Goal: Find contact information: Find contact information

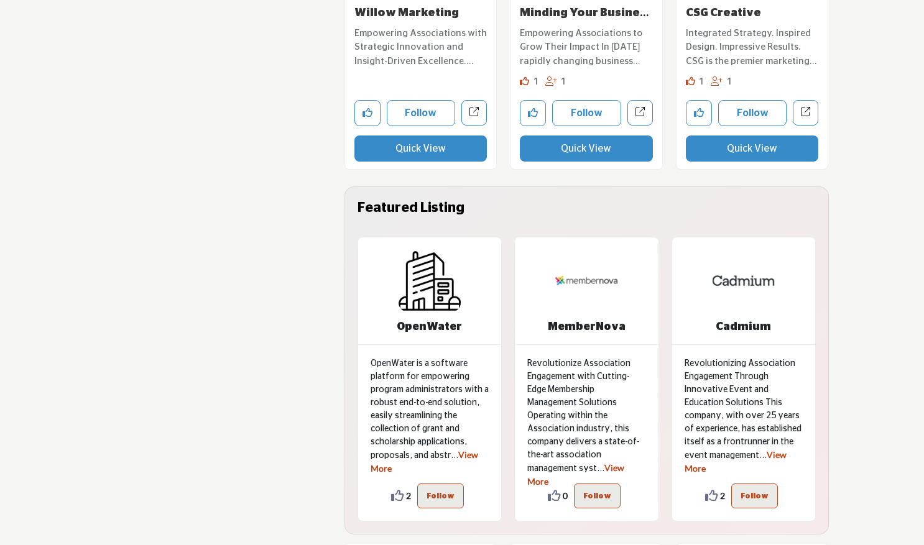
scroll to position [2859, 0]
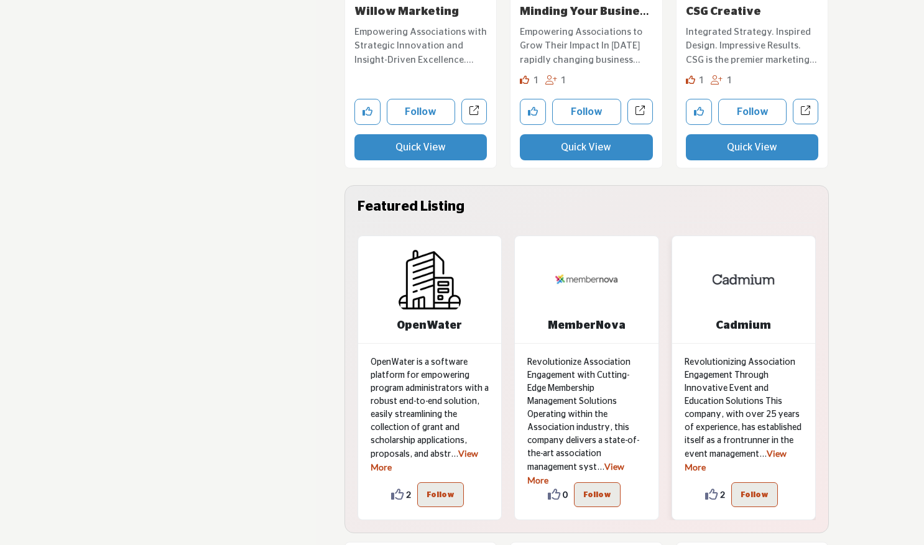
click at [782, 457] on link "View More" at bounding box center [735, 460] width 102 height 24
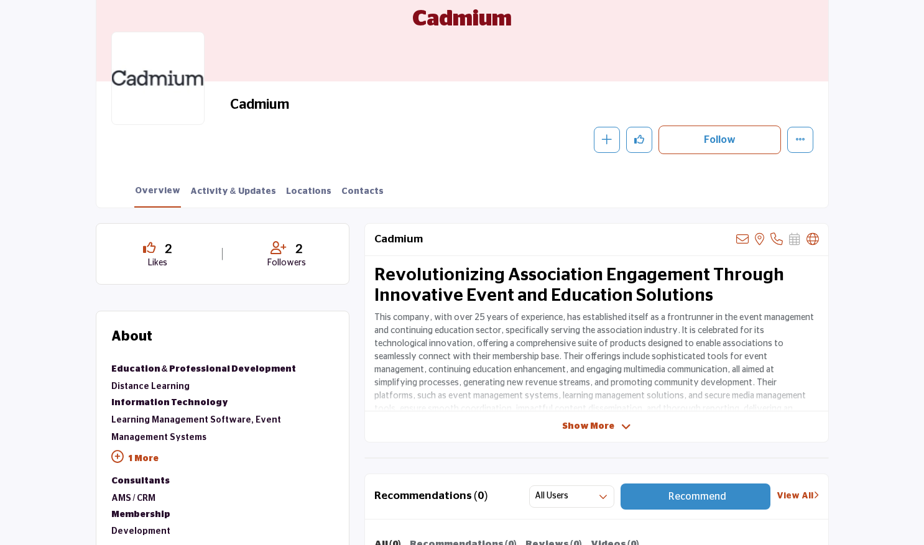
scroll to position [249, 0]
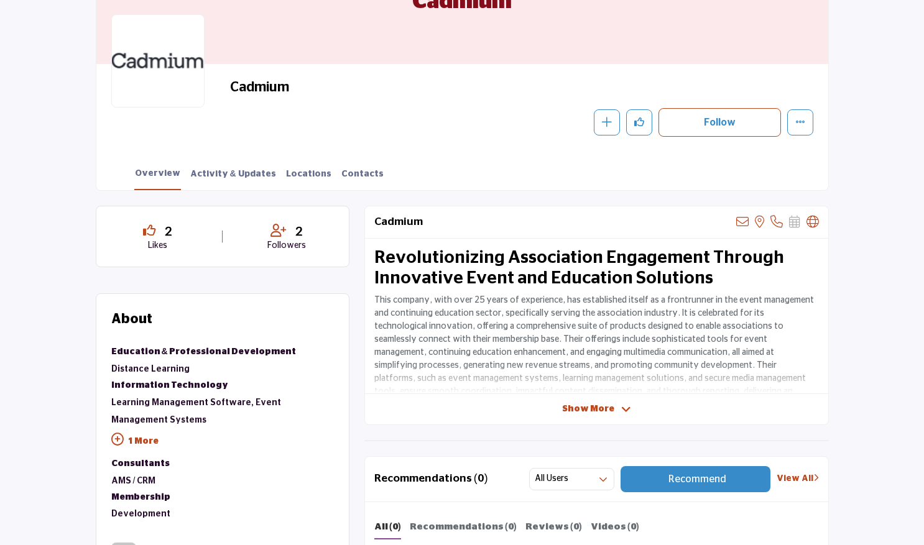
click at [612, 416] on div "Cadmium View email address of this listing View the location of this listing Sh…" at bounding box center [596, 315] width 464 height 219
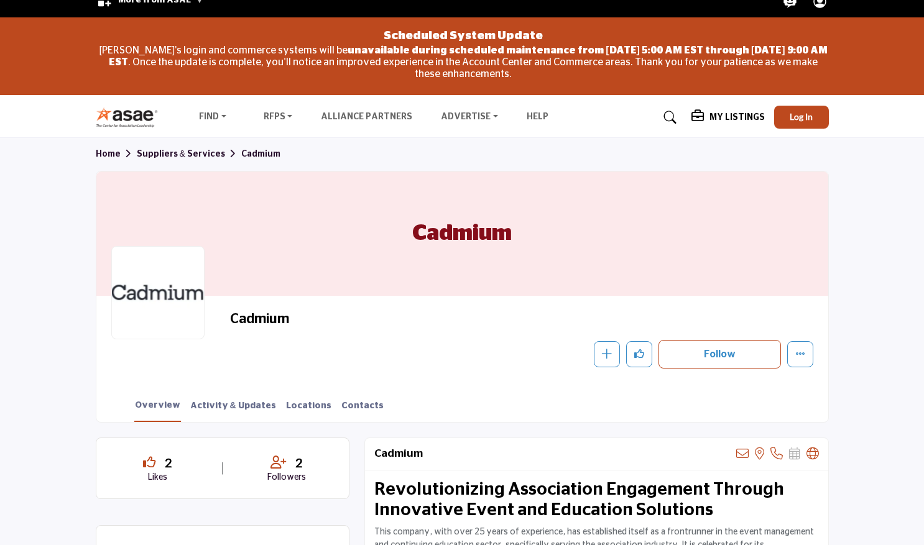
scroll to position [0, 0]
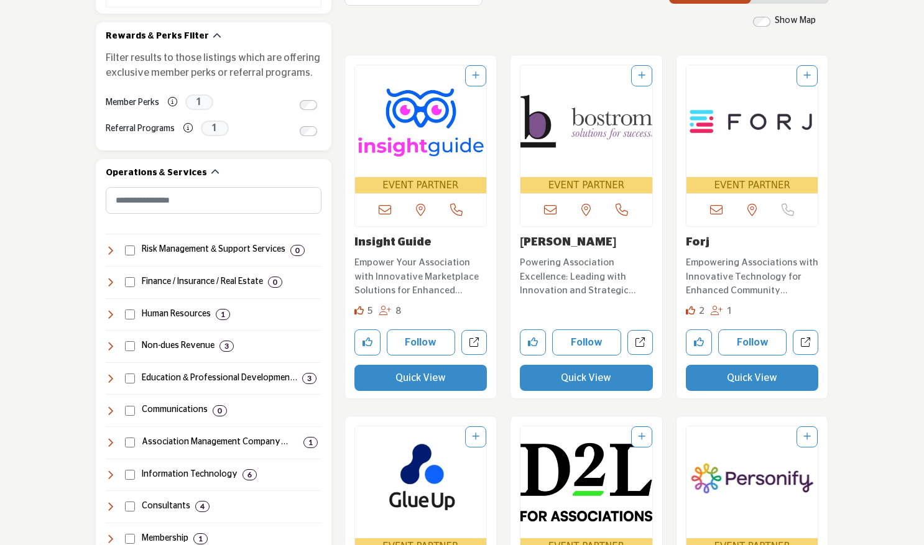
scroll to position [249, 0]
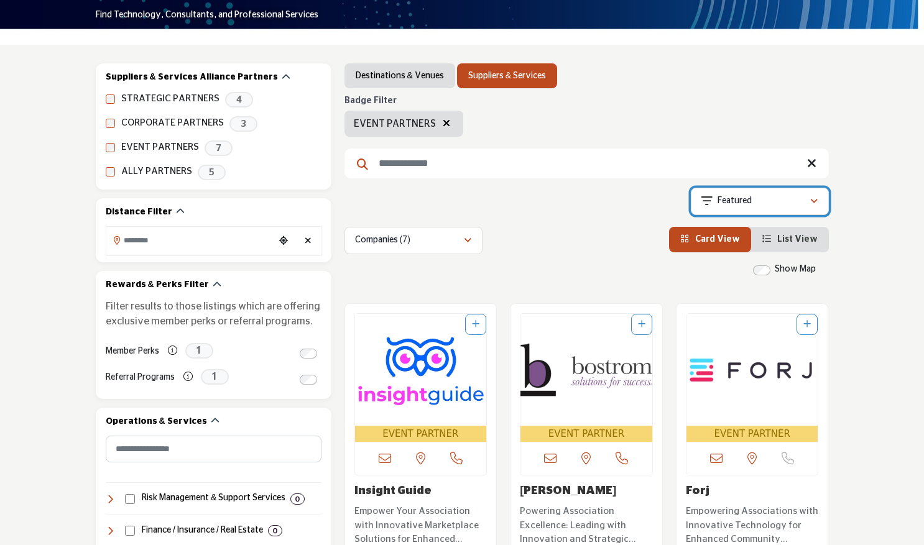
click at [761, 193] on button "Featured" at bounding box center [760, 201] width 138 height 27
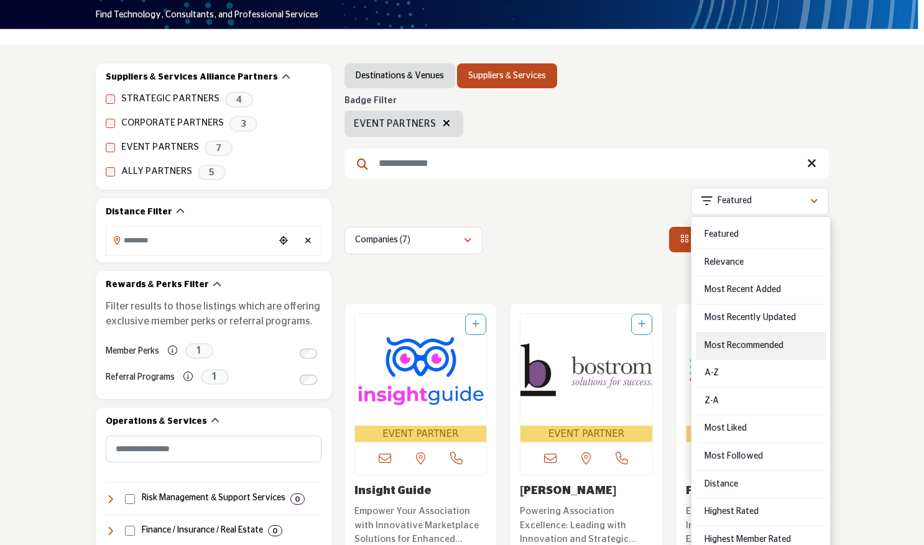
click at [779, 342] on Recommended "Most Recommended" at bounding box center [761, 347] width 130 height 28
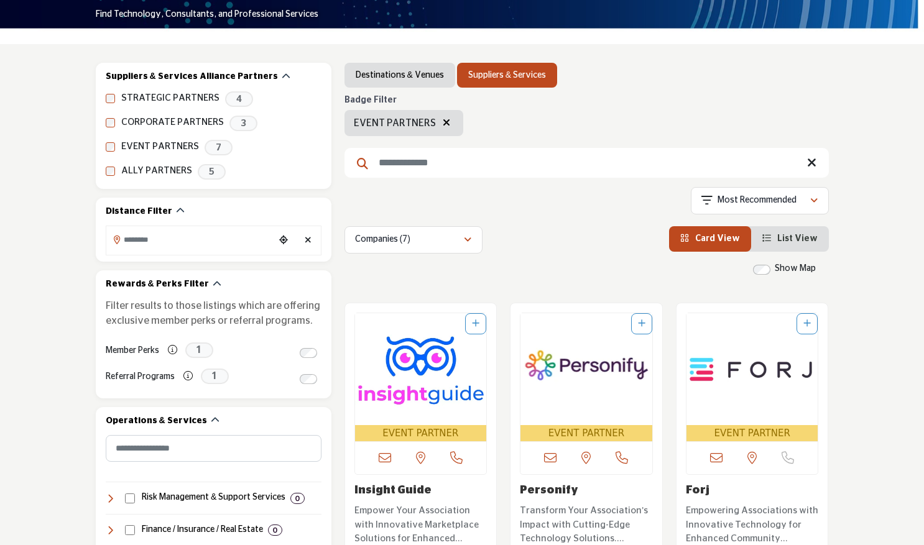
scroll to position [249, 0]
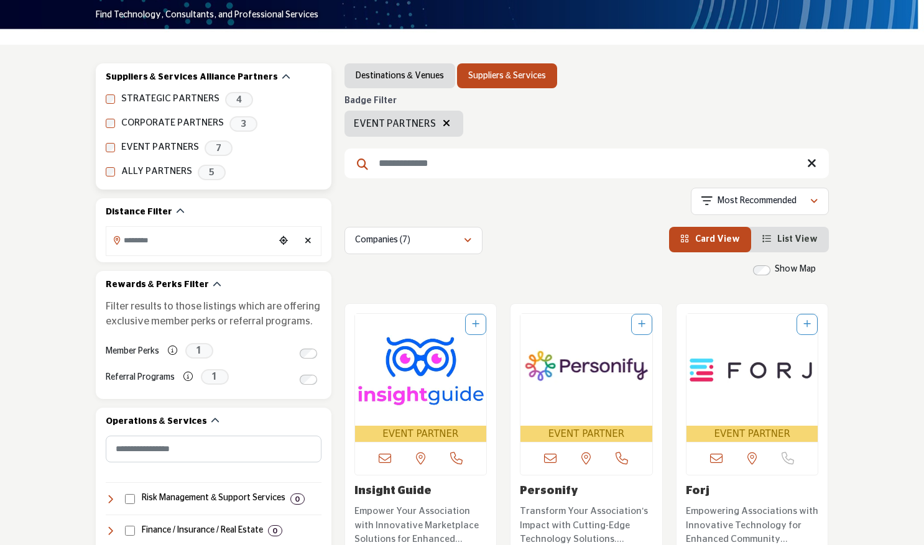
click at [107, 153] on div "EVENT PARTNERS 7" at bounding box center [214, 148] width 216 height 16
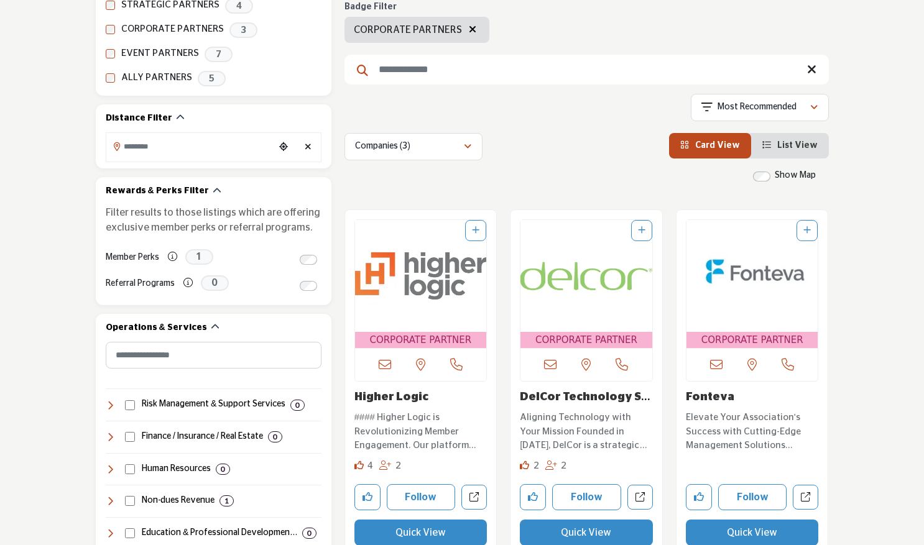
scroll to position [311, 0]
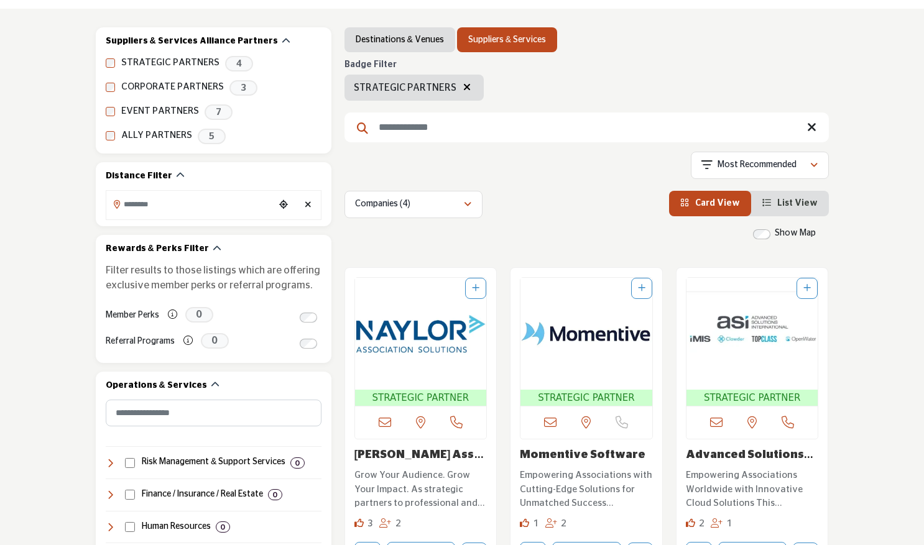
scroll to position [311, 0]
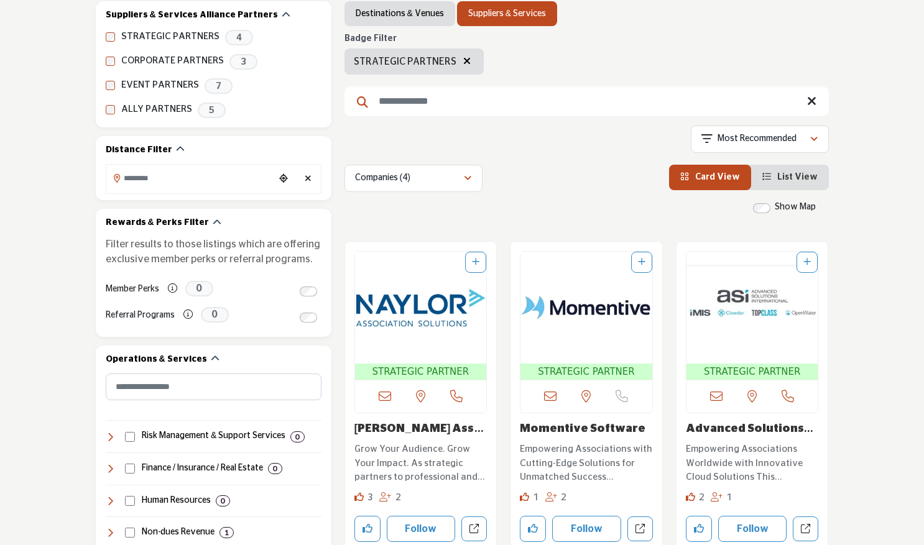
click at [418, 322] on img "Open Listing in new tab" at bounding box center [421, 308] width 132 height 112
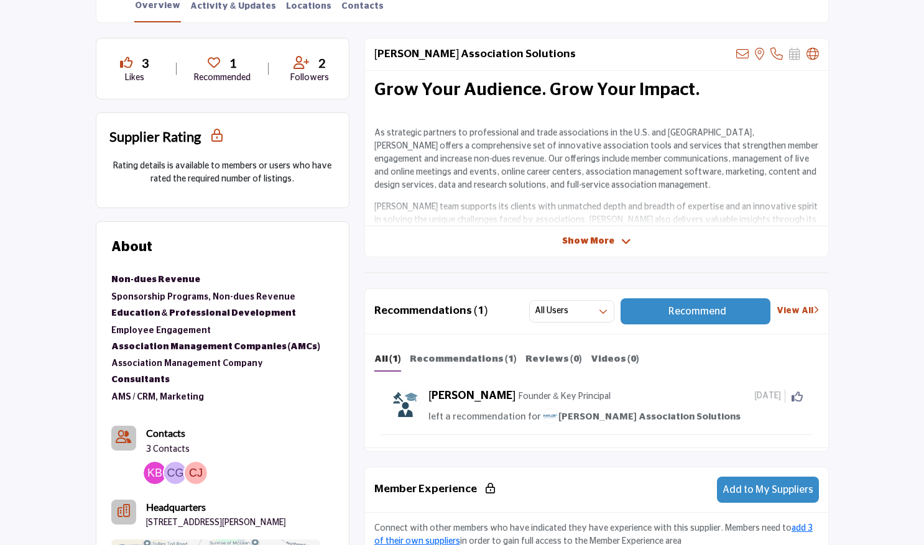
scroll to position [435, 0]
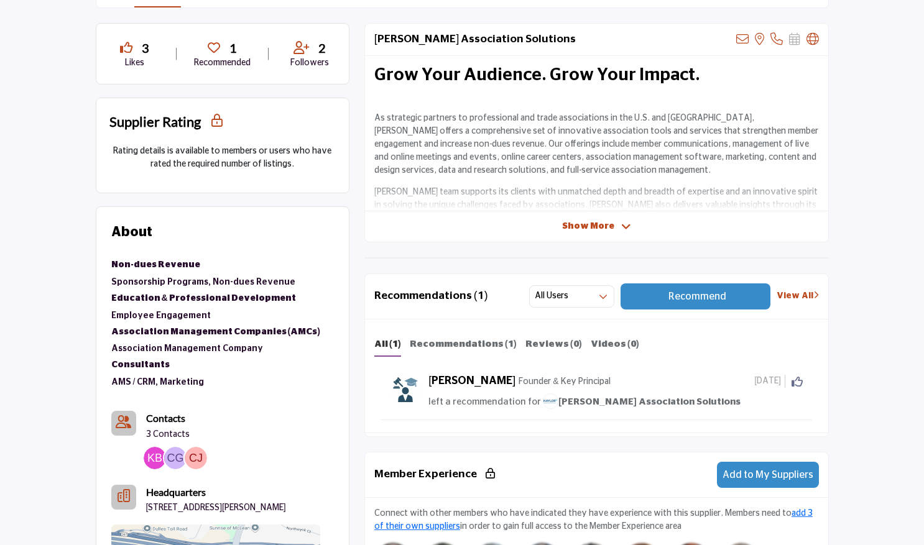
click at [600, 229] on span "Show More" at bounding box center [588, 226] width 52 height 13
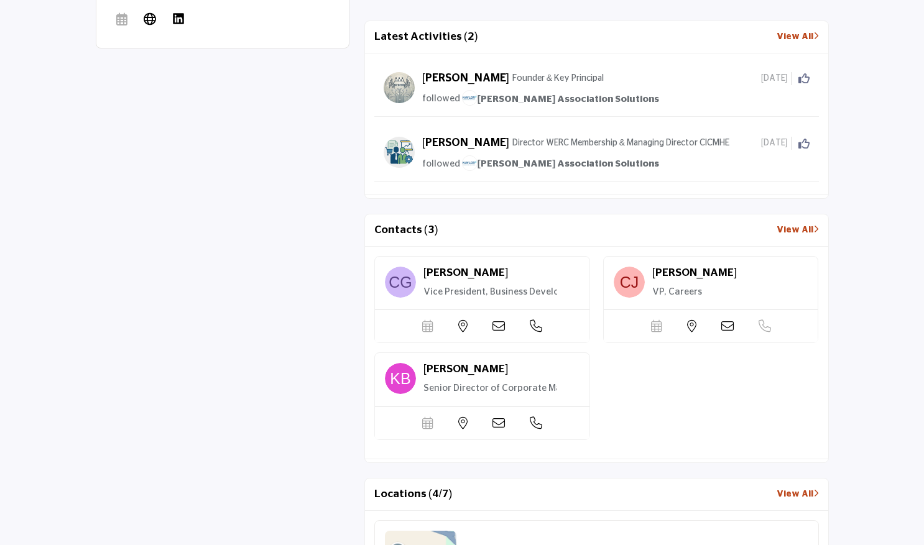
scroll to position [1119, 0]
click at [481, 363] on span "[PERSON_NAME]" at bounding box center [465, 367] width 85 height 11
click at [497, 319] on icon at bounding box center [498, 325] width 12 height 12
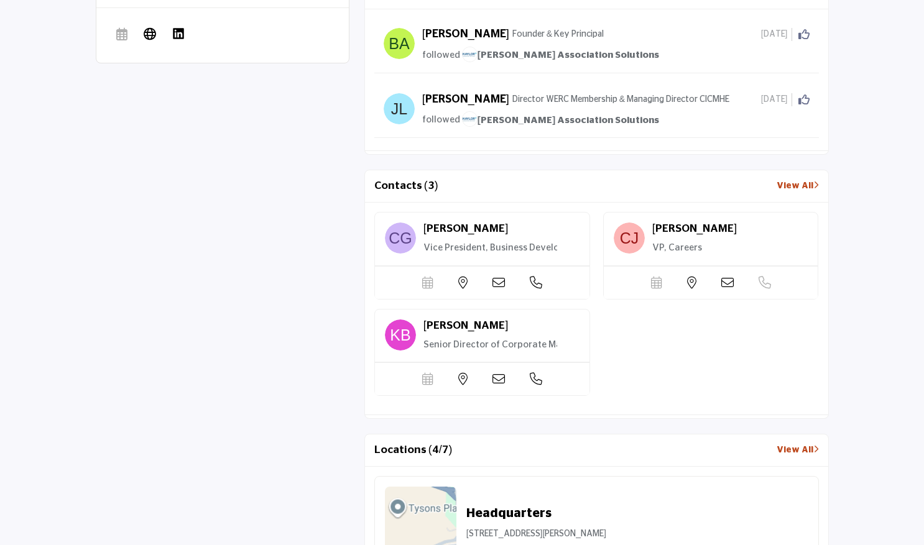
scroll to position [1181, 0]
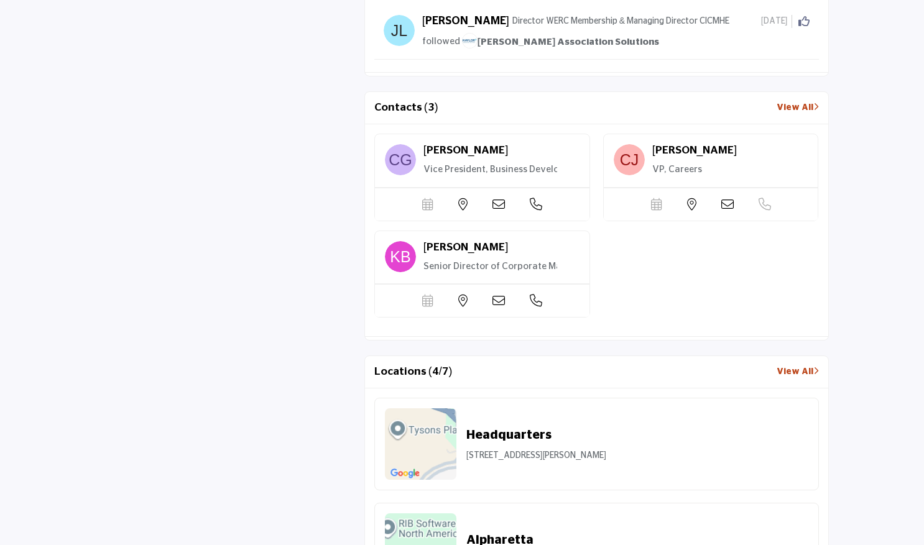
click at [502, 201] on icon at bounding box center [498, 204] width 12 height 12
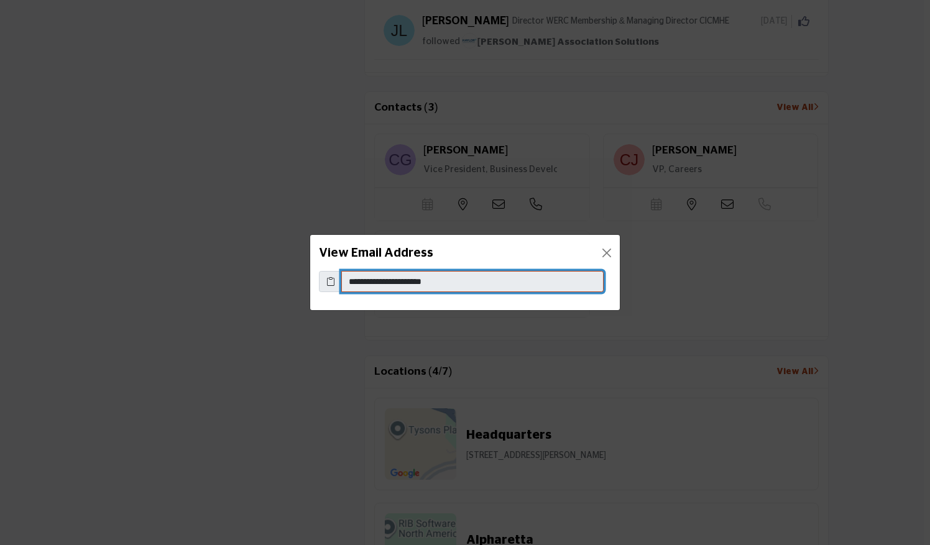
drag, startPoint x: 467, startPoint y: 280, endPoint x: 342, endPoint y: 283, distance: 125.6
click at [342, 283] on input "**********" at bounding box center [472, 281] width 262 height 21
drag, startPoint x: 342, startPoint y: 283, endPoint x: 383, endPoint y: 286, distance: 41.1
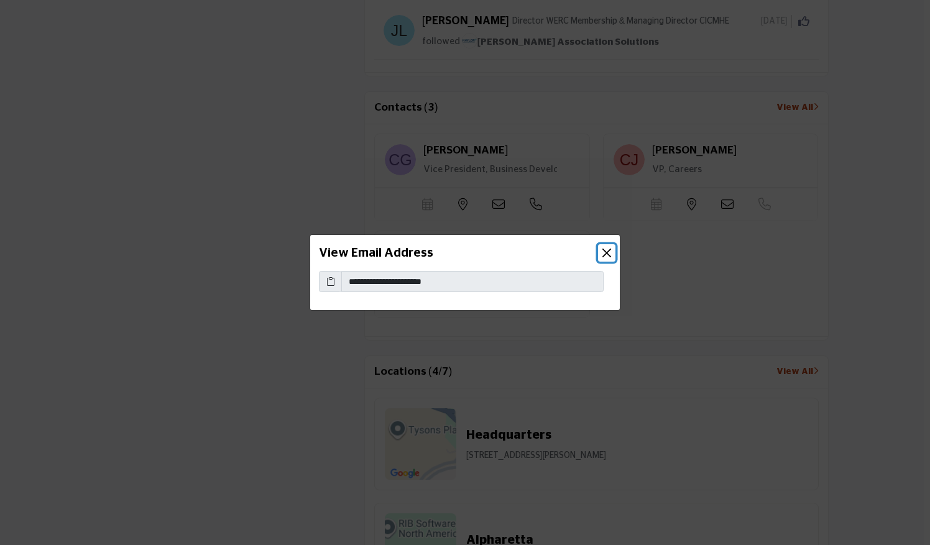
click at [605, 250] on button "Close" at bounding box center [606, 252] width 17 height 17
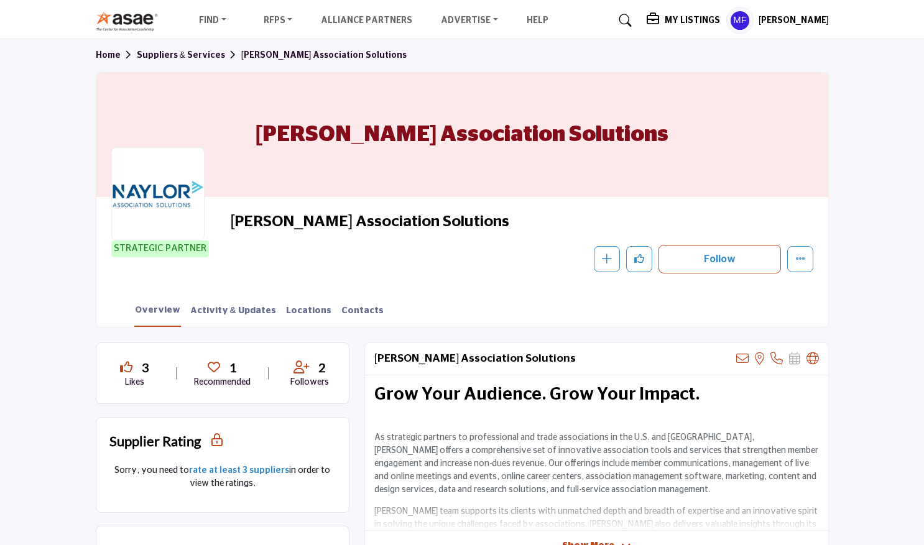
scroll to position [0, 0]
